Goal: Transaction & Acquisition: Book appointment/travel/reservation

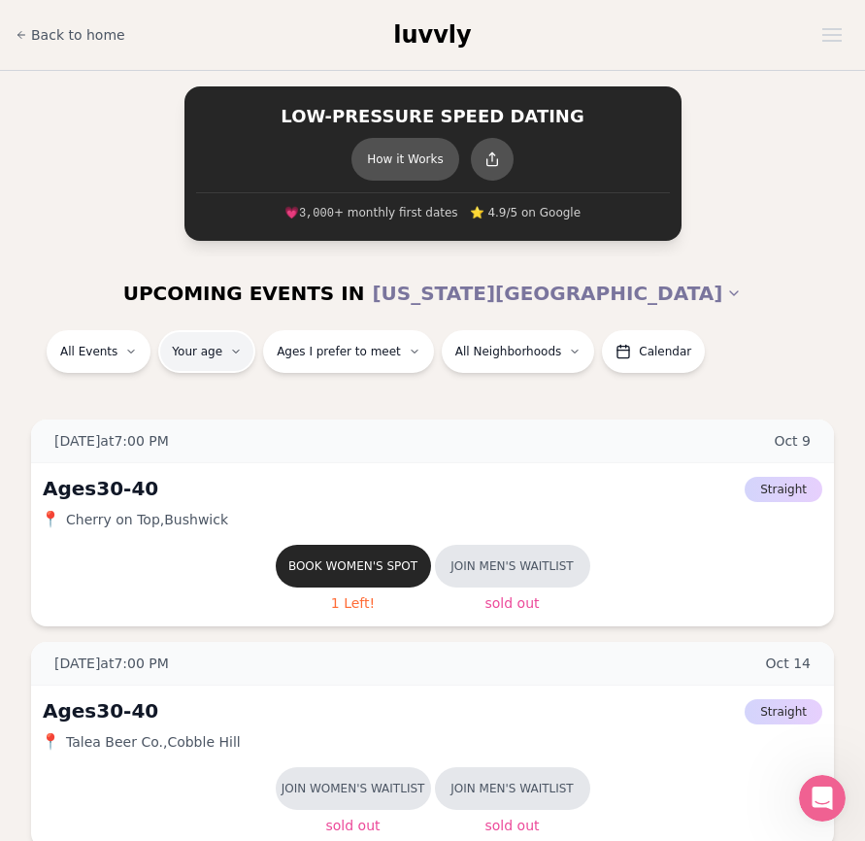
click at [215, 406] on input "number" at bounding box center [204, 408] width 130 height 39
type input "**"
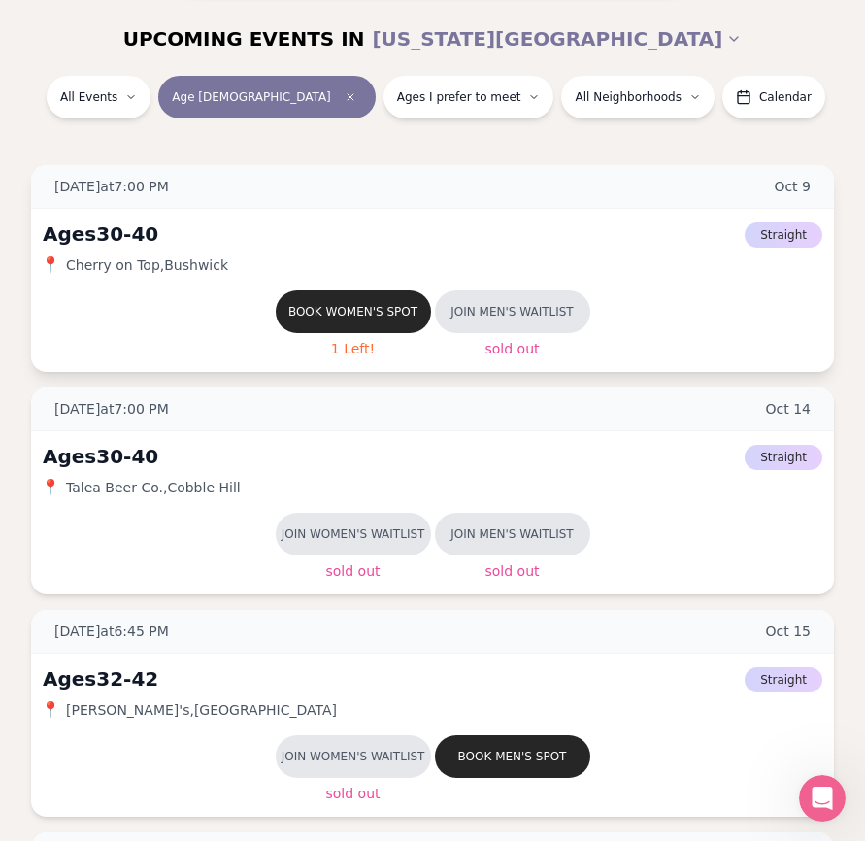
scroll to position [255, 0]
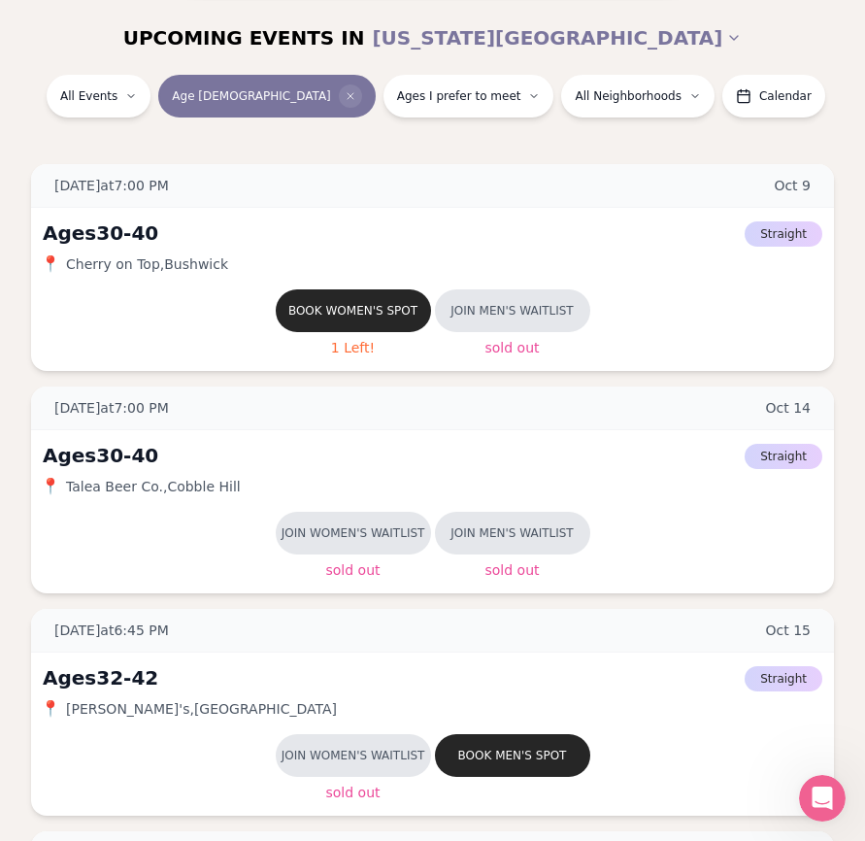
click at [339, 86] on span "Clear age" at bounding box center [350, 96] width 23 height 23
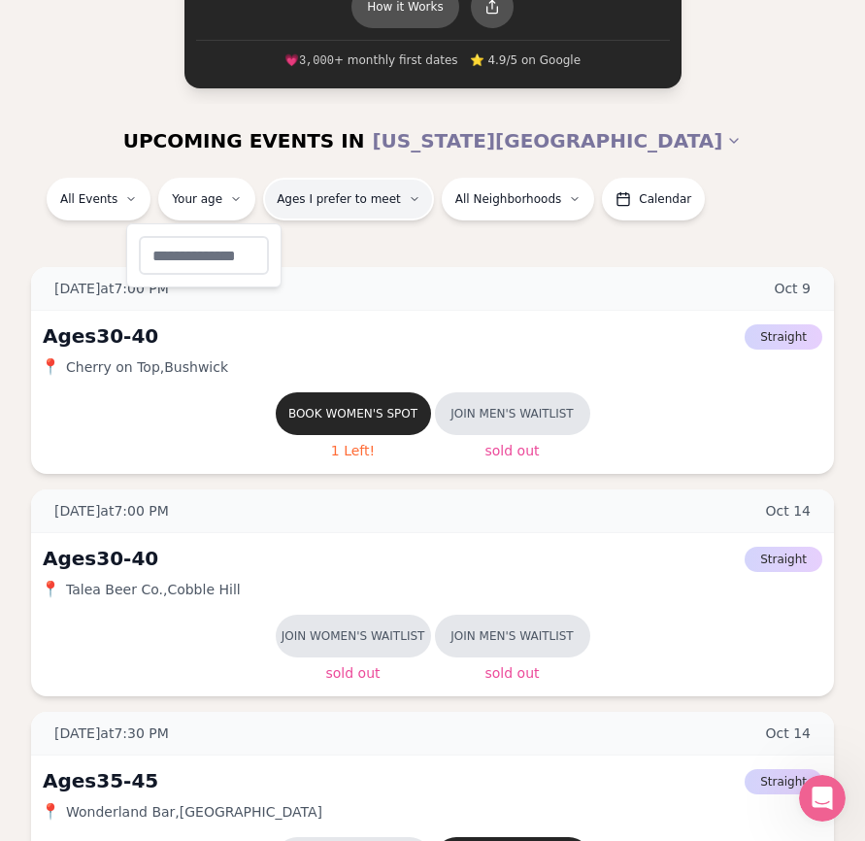
click at [343, 199] on span "Ages I prefer to meet" at bounding box center [339, 199] width 124 height 16
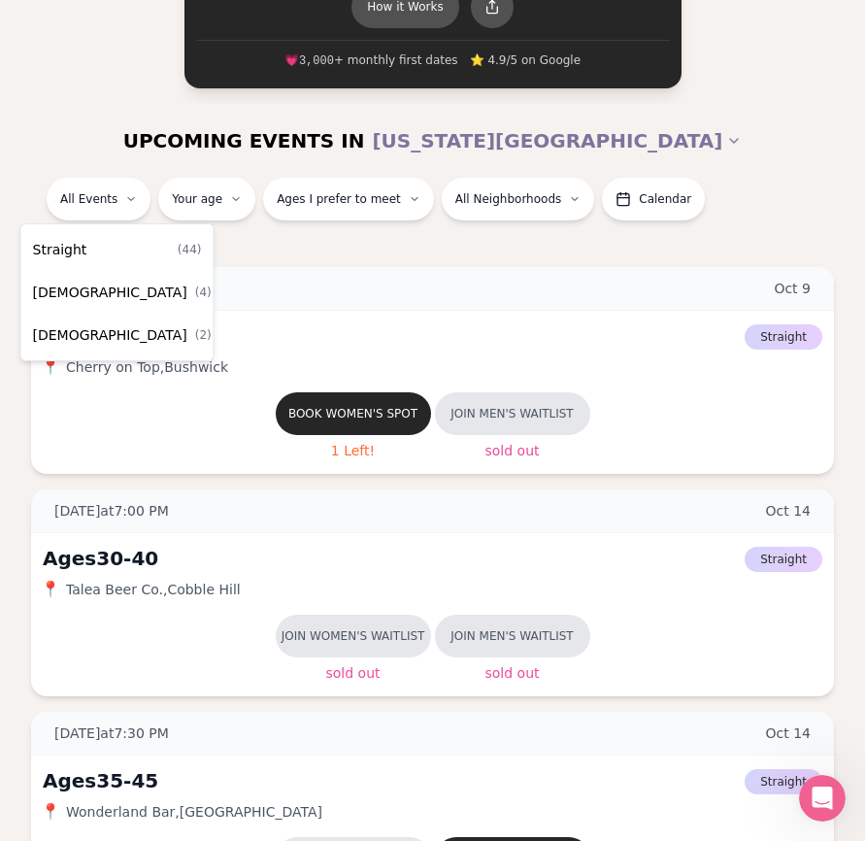
click at [114, 242] on div "Straight ( 44 )" at bounding box center [117, 249] width 185 height 43
